Goal: Understand process/instructions

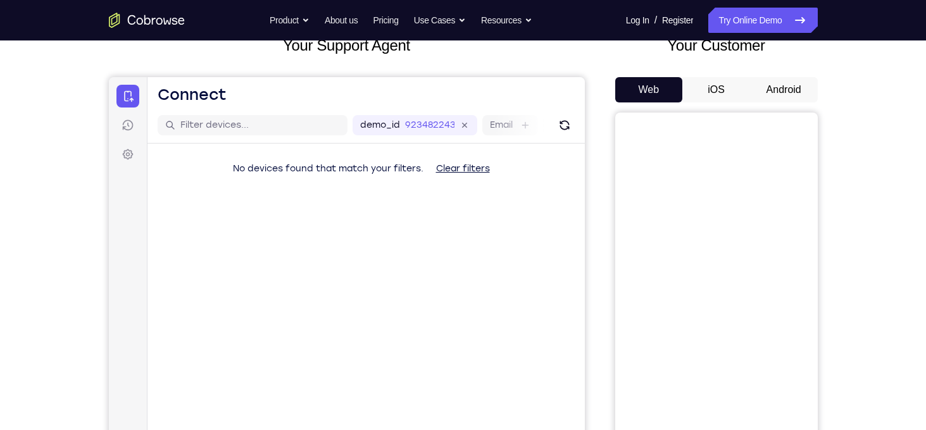
scroll to position [86, 0]
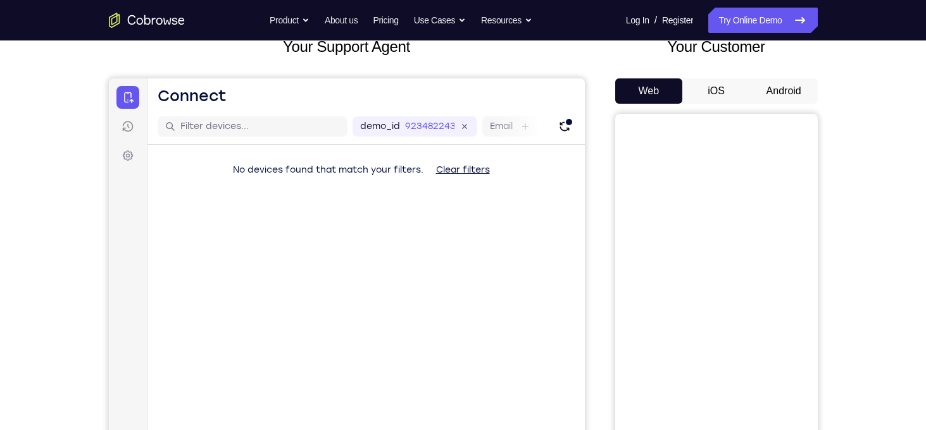
click at [774, 96] on button "Android" at bounding box center [784, 90] width 68 height 25
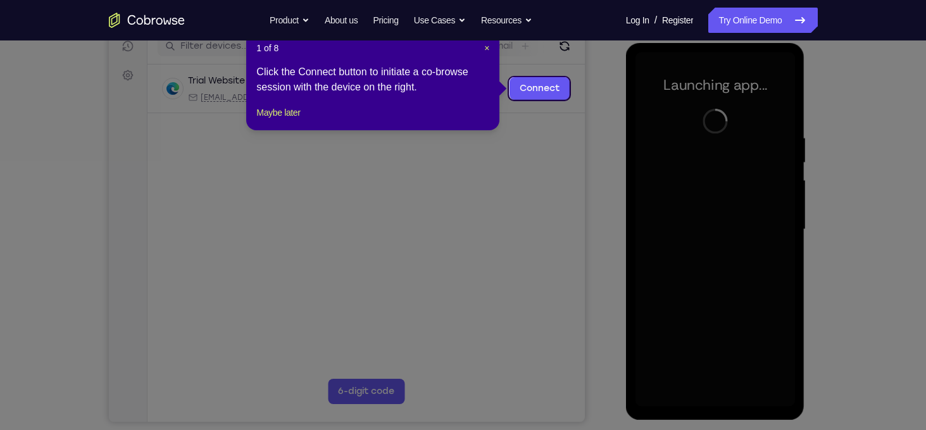
scroll to position [166, 0]
click at [487, 47] on span "×" at bounding box center [486, 49] width 5 height 10
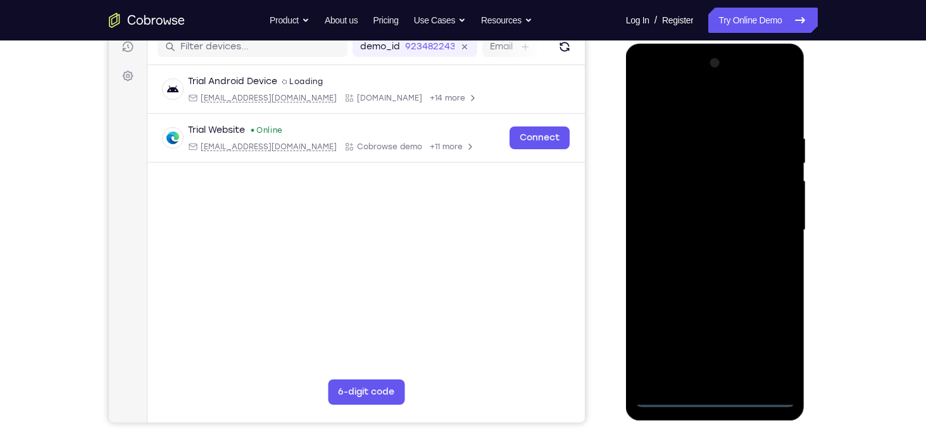
click at [712, 398] on div at bounding box center [716, 230] width 160 height 355
click at [769, 337] on div at bounding box center [716, 230] width 160 height 355
click at [718, 103] on div at bounding box center [716, 230] width 160 height 355
click at [779, 222] on div at bounding box center [716, 230] width 160 height 355
click at [702, 255] on div at bounding box center [716, 230] width 160 height 355
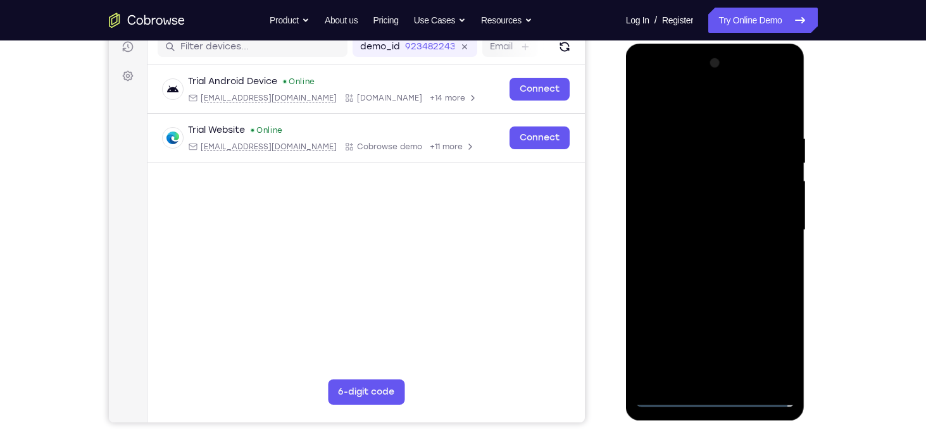
click at [708, 219] on div at bounding box center [716, 230] width 160 height 355
click at [681, 206] on div at bounding box center [716, 230] width 160 height 355
click at [710, 231] on div at bounding box center [716, 230] width 160 height 355
click at [762, 270] on div at bounding box center [716, 230] width 160 height 355
click at [740, 279] on div at bounding box center [716, 230] width 160 height 355
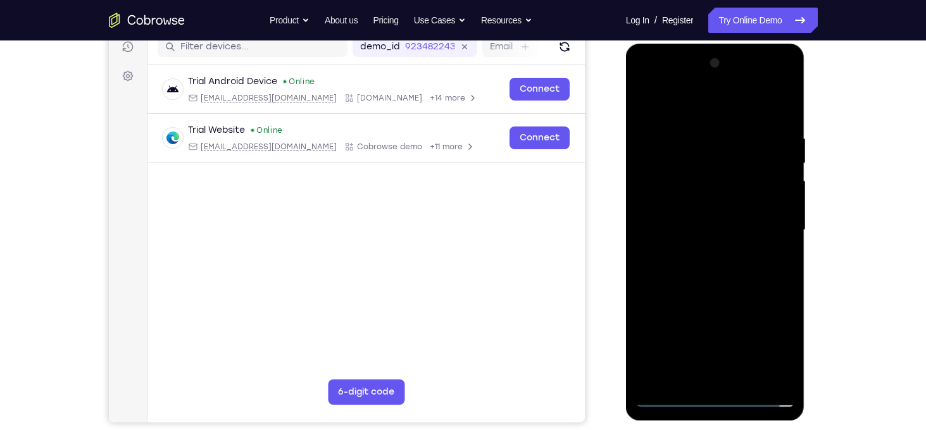
click at [721, 262] on div at bounding box center [716, 230] width 160 height 355
click at [719, 230] on div at bounding box center [716, 230] width 160 height 355
click at [760, 254] on div at bounding box center [716, 230] width 160 height 355
click at [843, 199] on div "Your Support Agent Your Customer Web iOS Android Next Steps We’d be happy to gi…" at bounding box center [463, 292] width 810 height 835
click at [820, 292] on div "Your Support Agent Your Customer Web iOS Android Next Steps We’d be happy to gi…" at bounding box center [463, 292] width 810 height 835
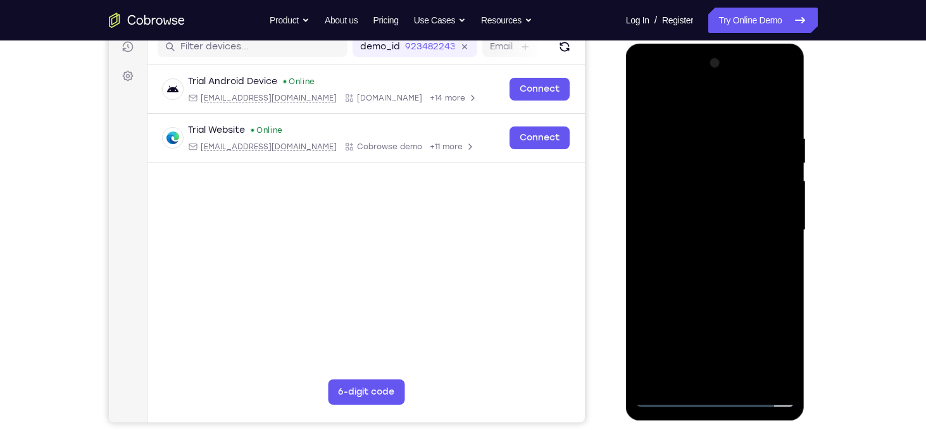
click at [780, 118] on div at bounding box center [716, 230] width 160 height 355
click at [777, 114] on div at bounding box center [716, 230] width 160 height 355
click at [785, 120] on div at bounding box center [716, 230] width 160 height 355
click at [778, 103] on div at bounding box center [716, 230] width 160 height 355
click at [820, 178] on div "Your Support Agent Your Customer Web iOS Android Next Steps We’d be happy to gi…" at bounding box center [463, 292] width 810 height 835
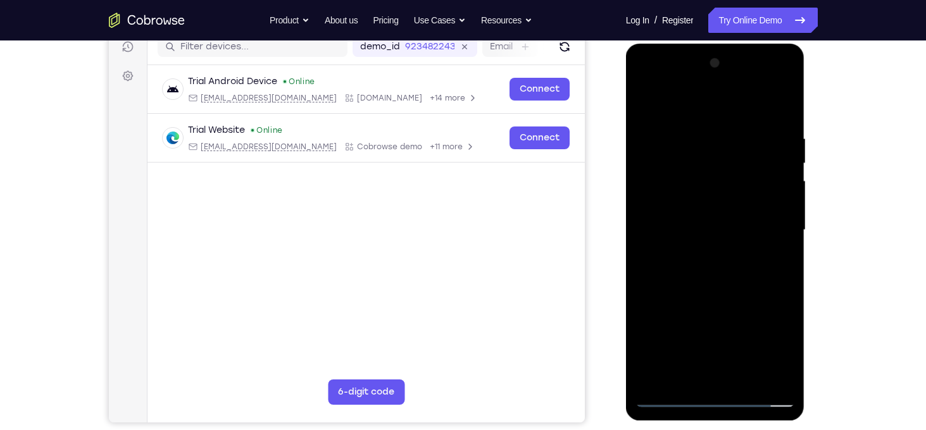
click at [751, 377] on div at bounding box center [716, 230] width 160 height 355
click at [755, 297] on div at bounding box center [716, 230] width 160 height 355
click at [710, 198] on div at bounding box center [716, 230] width 160 height 355
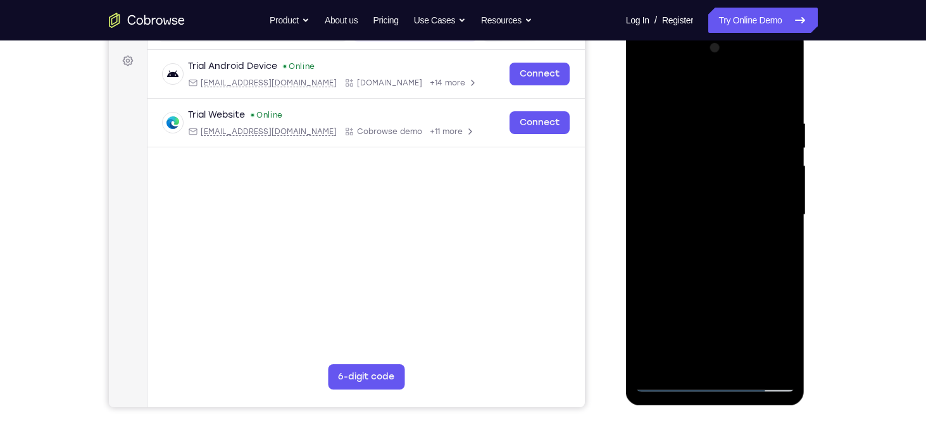
click at [686, 357] on div at bounding box center [716, 215] width 160 height 355
click at [777, 246] on div at bounding box center [716, 215] width 160 height 355
click at [727, 247] on div at bounding box center [716, 215] width 160 height 355
click at [682, 241] on div at bounding box center [716, 215] width 160 height 355
click at [710, 243] on div at bounding box center [716, 215] width 160 height 355
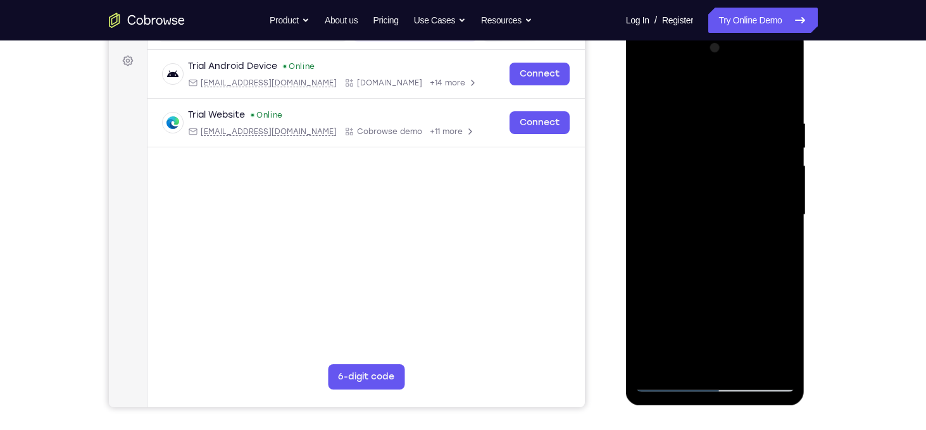
click at [751, 253] on div at bounding box center [716, 215] width 160 height 355
click at [776, 248] on div at bounding box center [716, 215] width 160 height 355
click at [781, 249] on div at bounding box center [716, 215] width 160 height 355
click at [641, 86] on div at bounding box center [716, 215] width 160 height 355
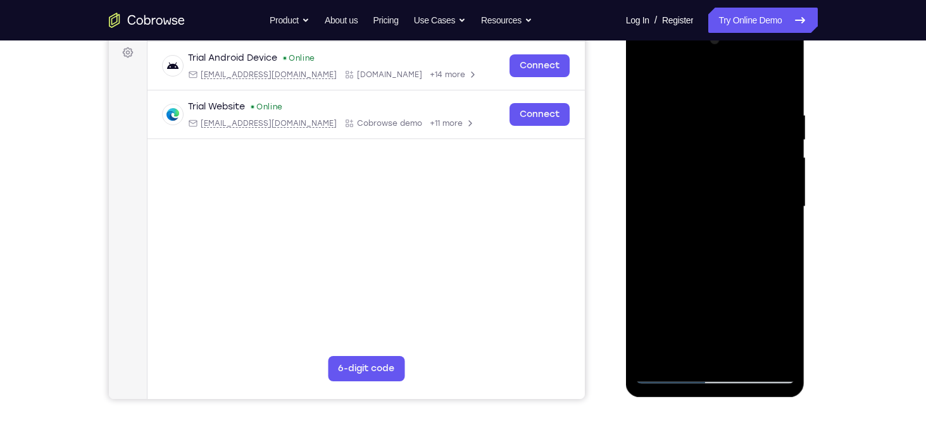
scroll to position [190, 0]
click at [667, 376] on div at bounding box center [716, 206] width 160 height 355
click at [649, 82] on div at bounding box center [716, 206] width 160 height 355
click at [650, 79] on div at bounding box center [716, 206] width 160 height 355
click at [776, 355] on div at bounding box center [716, 206] width 160 height 355
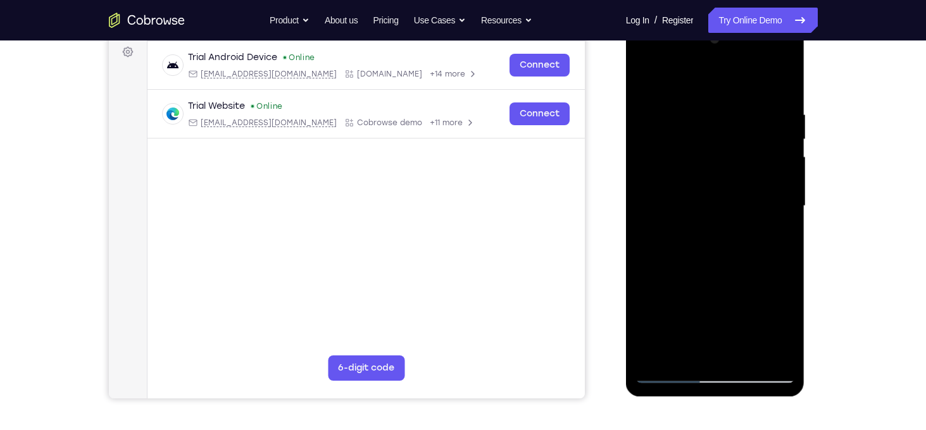
drag, startPoint x: 783, startPoint y: 248, endPoint x: 780, endPoint y: 140, distance: 108.3
click at [780, 140] on div at bounding box center [716, 206] width 160 height 355
click at [693, 244] on div at bounding box center [716, 206] width 160 height 355
click at [758, 237] on div at bounding box center [716, 206] width 160 height 355
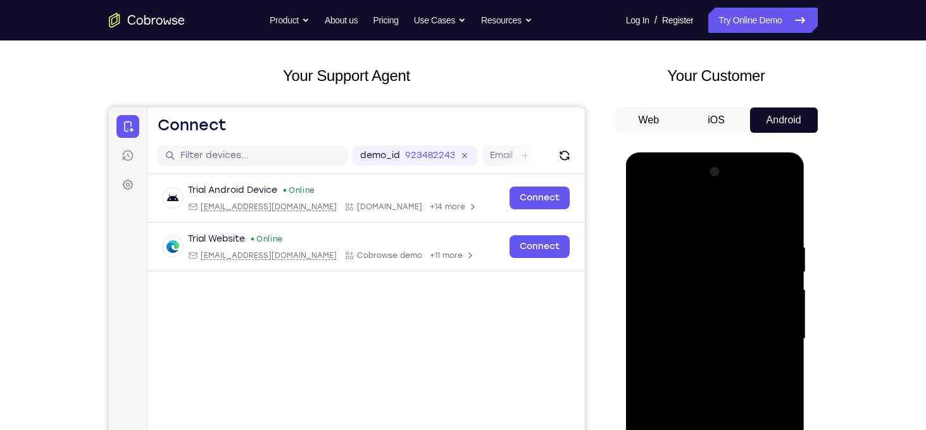
scroll to position [52, 0]
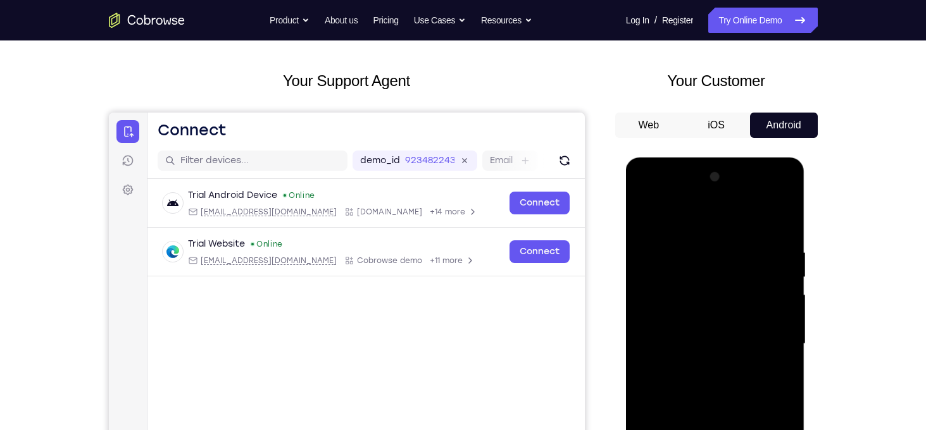
click at [643, 216] on div at bounding box center [716, 344] width 160 height 355
click at [652, 274] on div at bounding box center [716, 344] width 160 height 355
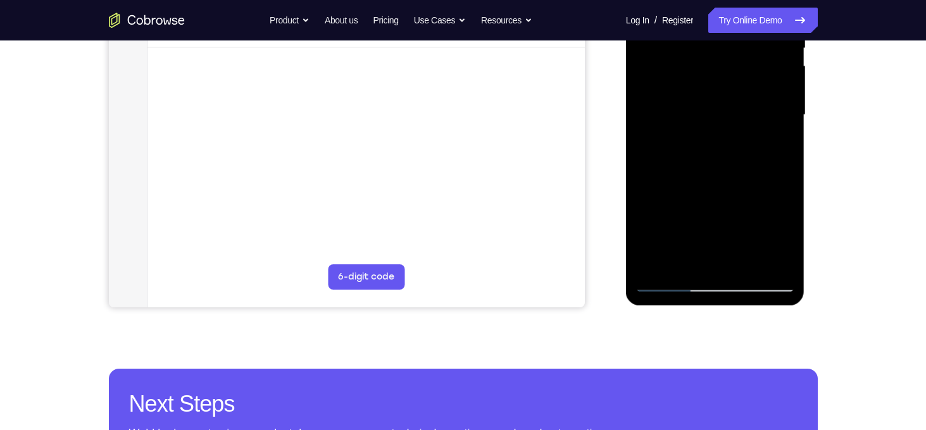
scroll to position [213, 0]
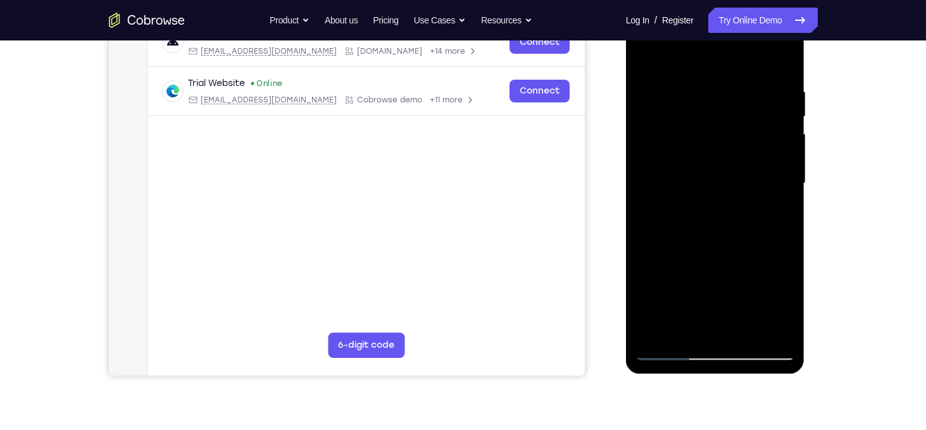
click at [658, 344] on div at bounding box center [716, 183] width 160 height 355
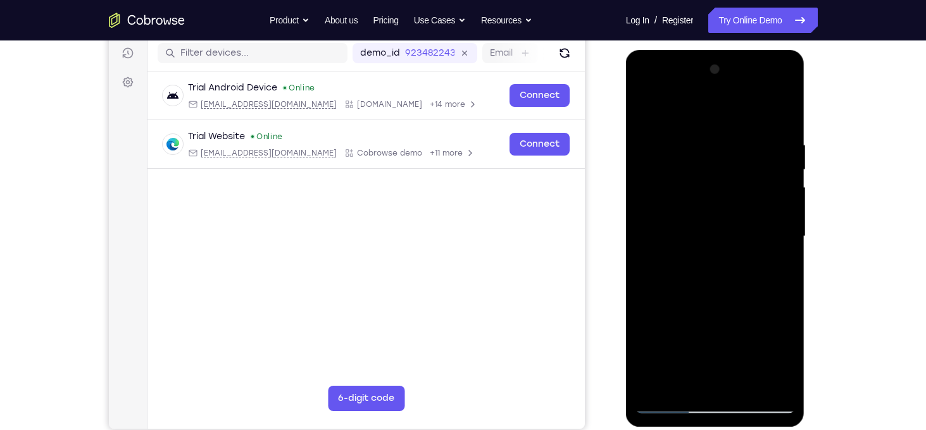
scroll to position [160, 0]
click at [783, 71] on div at bounding box center [716, 237] width 160 height 355
click at [684, 223] on div at bounding box center [716, 237] width 160 height 355
click at [787, 243] on div at bounding box center [716, 237] width 160 height 355
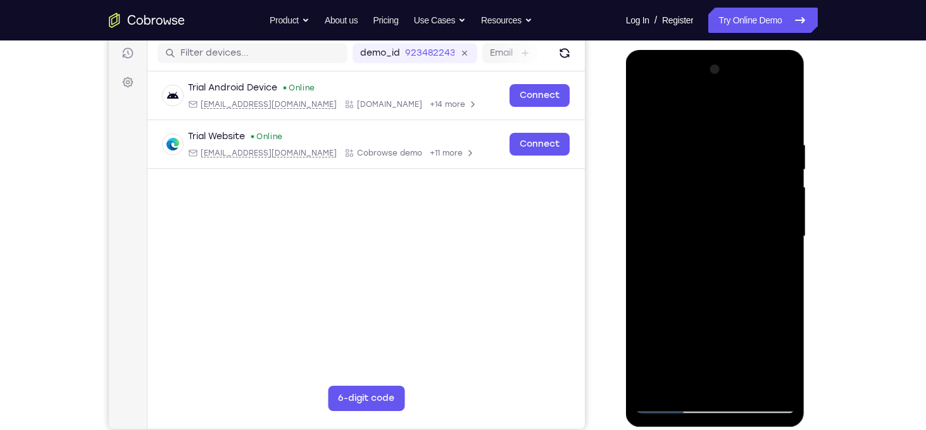
click at [787, 243] on div at bounding box center [716, 237] width 160 height 355
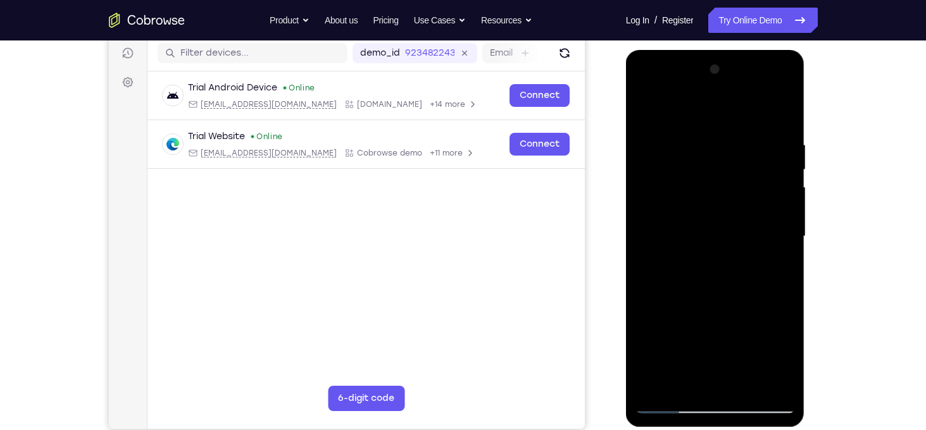
click at [787, 243] on div at bounding box center [716, 237] width 160 height 355
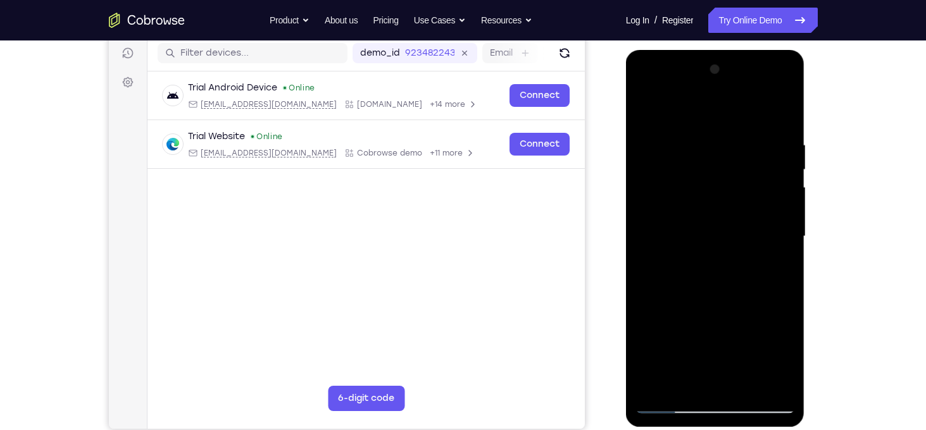
click at [787, 243] on div at bounding box center [716, 237] width 160 height 355
click at [637, 202] on div at bounding box center [716, 237] width 160 height 355
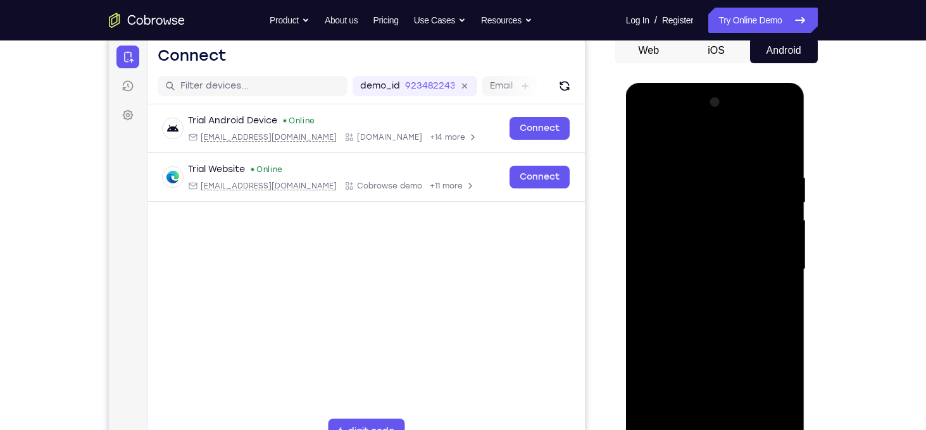
scroll to position [161, 0]
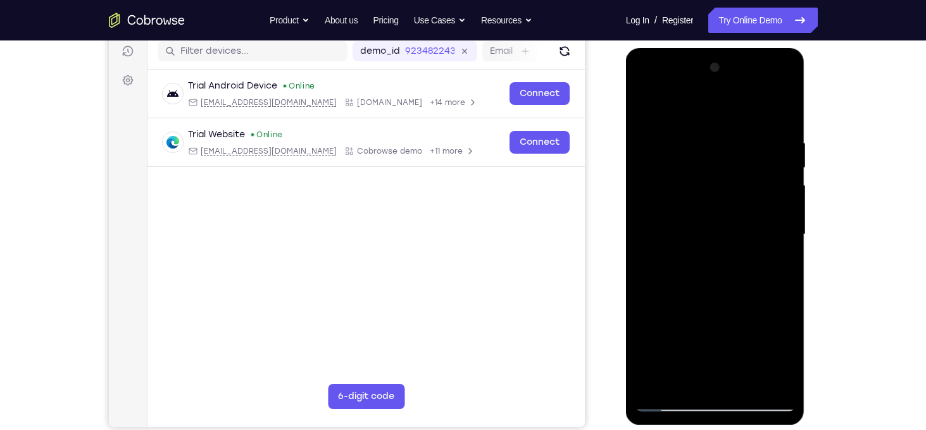
click at [712, 404] on div at bounding box center [716, 235] width 160 height 355
click at [786, 72] on div at bounding box center [716, 235] width 160 height 355
click at [737, 383] on div at bounding box center [716, 235] width 160 height 355
click at [644, 106] on div at bounding box center [716, 235] width 160 height 355
click at [776, 382] on div at bounding box center [716, 235] width 160 height 355
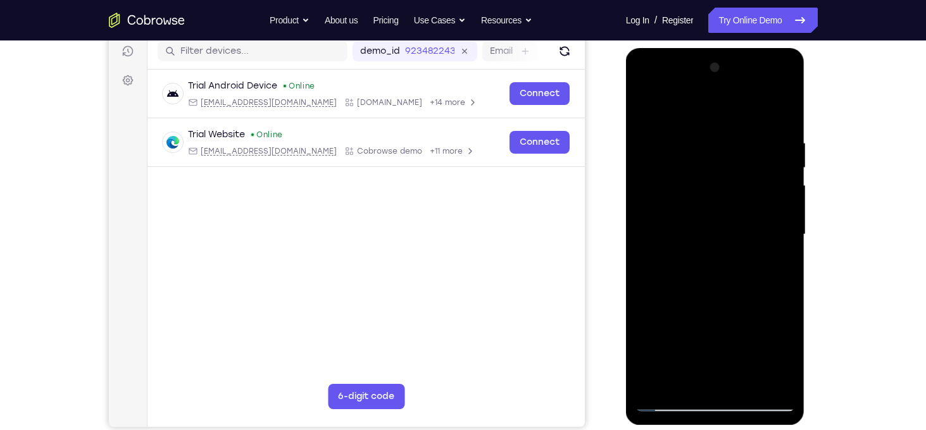
click at [776, 382] on div at bounding box center [716, 235] width 160 height 355
click at [661, 379] on div at bounding box center [716, 235] width 160 height 355
drag, startPoint x: 760, startPoint y: 265, endPoint x: 755, endPoint y: 129, distance: 136.8
click at [755, 129] on div at bounding box center [716, 235] width 160 height 355
drag, startPoint x: 738, startPoint y: 272, endPoint x: 762, endPoint y: 66, distance: 207.1
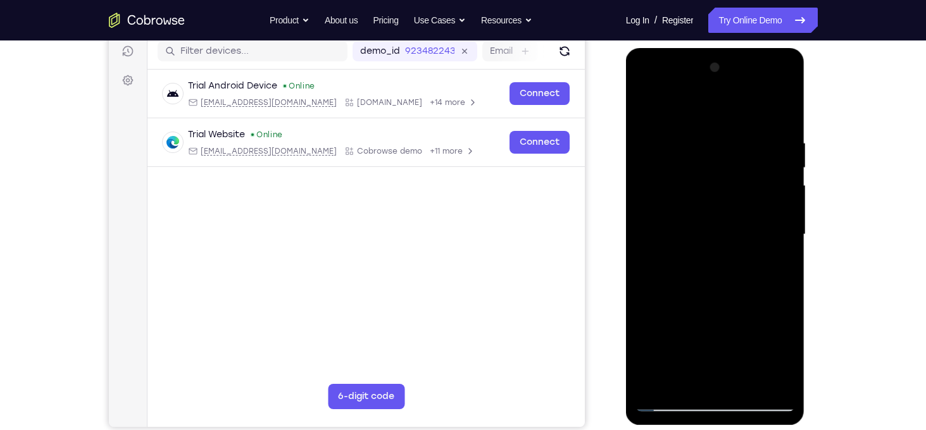
click at [762, 66] on div at bounding box center [716, 235] width 160 height 355
drag, startPoint x: 740, startPoint y: 230, endPoint x: 770, endPoint y: 58, distance: 175.4
click at [770, 58] on div at bounding box center [716, 235] width 160 height 355
drag, startPoint x: 727, startPoint y: 287, endPoint x: 755, endPoint y: 174, distance: 116.7
click at [755, 174] on div at bounding box center [716, 235] width 160 height 355
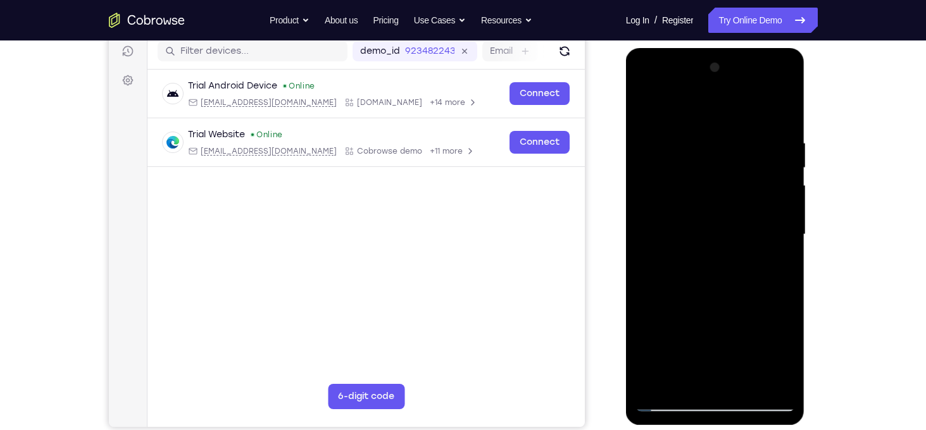
drag, startPoint x: 753, startPoint y: 308, endPoint x: 772, endPoint y: 181, distance: 128.6
click at [772, 181] on div at bounding box center [716, 235] width 160 height 355
drag, startPoint x: 757, startPoint y: 249, endPoint x: 743, endPoint y: 365, distance: 116.7
click at [743, 365] on div at bounding box center [716, 235] width 160 height 355
drag, startPoint x: 744, startPoint y: 248, endPoint x: 759, endPoint y: 99, distance: 150.2
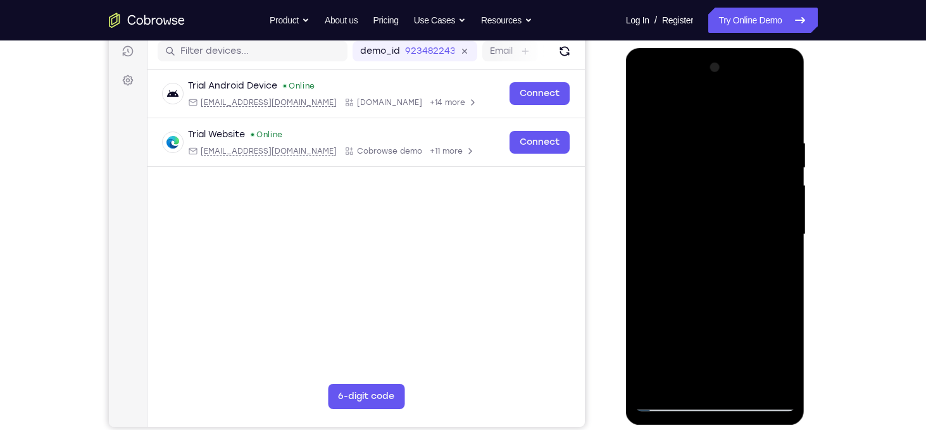
click at [759, 99] on div at bounding box center [716, 235] width 160 height 355
drag, startPoint x: 725, startPoint y: 320, endPoint x: 755, endPoint y: 138, distance: 184.6
click at [755, 138] on div at bounding box center [716, 235] width 160 height 355
drag, startPoint x: 753, startPoint y: 246, endPoint x: 757, endPoint y: 207, distance: 39.4
click at [757, 207] on div at bounding box center [716, 235] width 160 height 355
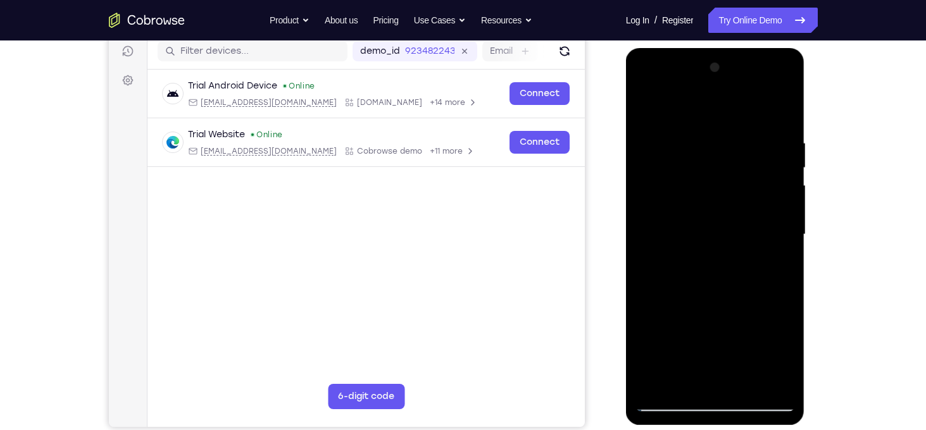
click at [662, 331] on div at bounding box center [716, 235] width 160 height 355
click at [777, 302] on div at bounding box center [716, 235] width 160 height 355
drag, startPoint x: 778, startPoint y: 320, endPoint x: 777, endPoint y: 297, distance: 22.8
click at [777, 297] on div at bounding box center [716, 235] width 160 height 355
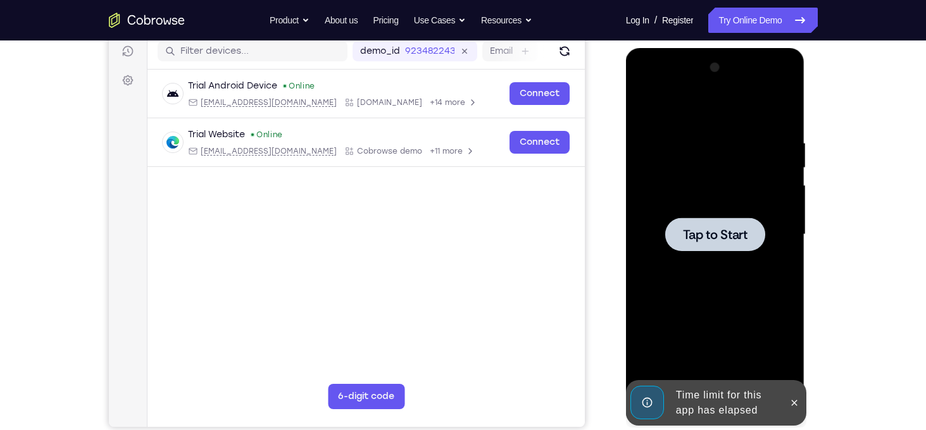
drag, startPoint x: 770, startPoint y: 254, endPoint x: 769, endPoint y: 223, distance: 31.7
click at [769, 48] on div "Tap to Start" at bounding box center [715, 48] width 179 height 0
